Goal: Task Accomplishment & Management: Complete application form

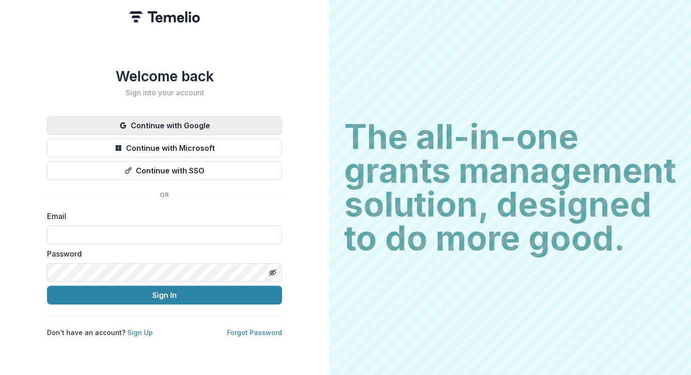
click at [185, 128] on button "Continue with Google" at bounding box center [164, 125] width 235 height 19
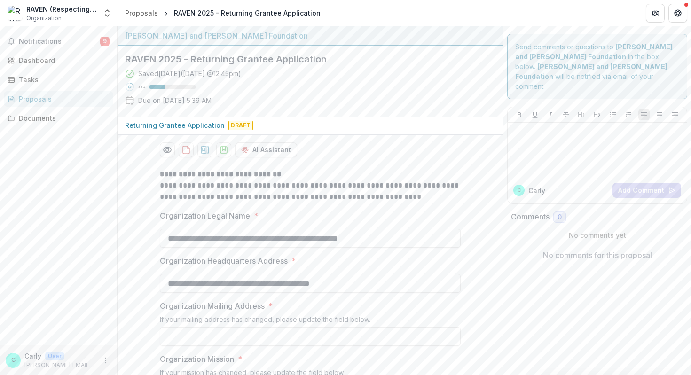
click at [353, 108] on div "Saved [DATE] ( [DATE] 12:45pm ) 33 % Due on [DATE] 5:39 AM" at bounding box center [302, 89] width 355 height 40
click at [281, 100] on div "Saved [DATE] ( [DATE] 12:45pm ) 33 % Due on [DATE] 5:39 AM" at bounding box center [302, 89] width 355 height 40
click at [57, 116] on div "Documents" at bounding box center [62, 118] width 87 height 10
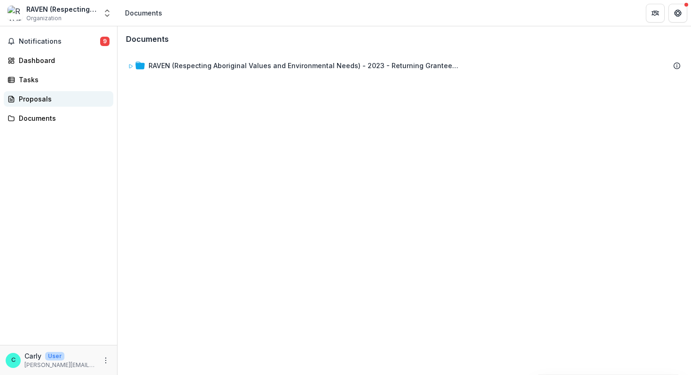
click at [49, 104] on link "Proposals" at bounding box center [58, 99] width 109 height 16
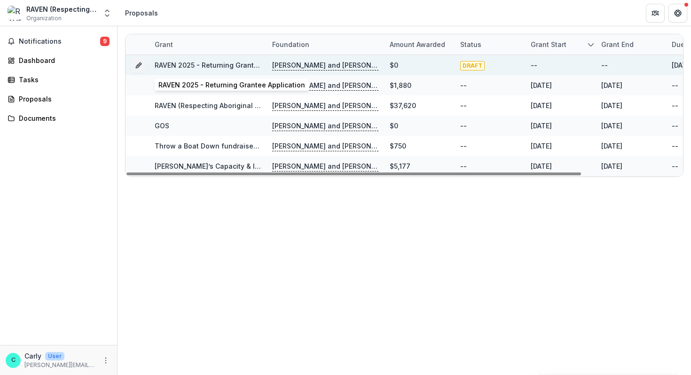
click at [202, 67] on link "RAVEN 2025 - Returning Grantee Application" at bounding box center [228, 65] width 147 height 8
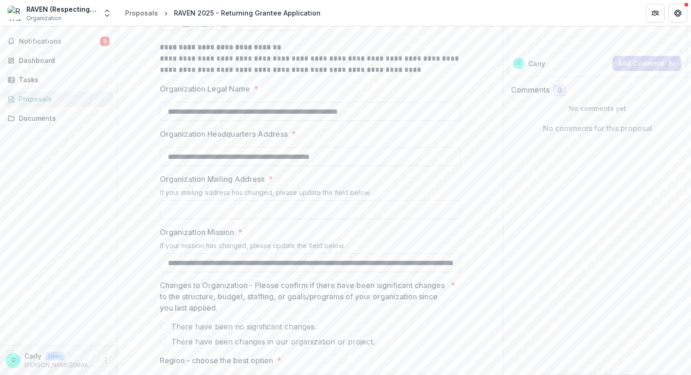
scroll to position [132, 0]
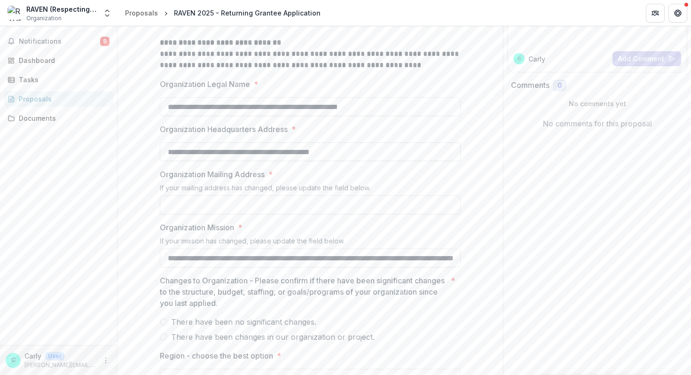
click at [199, 156] on input "**********" at bounding box center [310, 151] width 301 height 19
type input "**********"
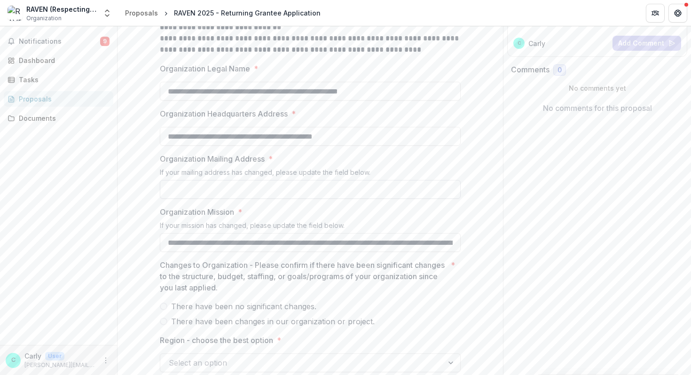
click at [215, 193] on input "Organization Mailing Address *" at bounding box center [310, 189] width 301 height 19
type input "**********"
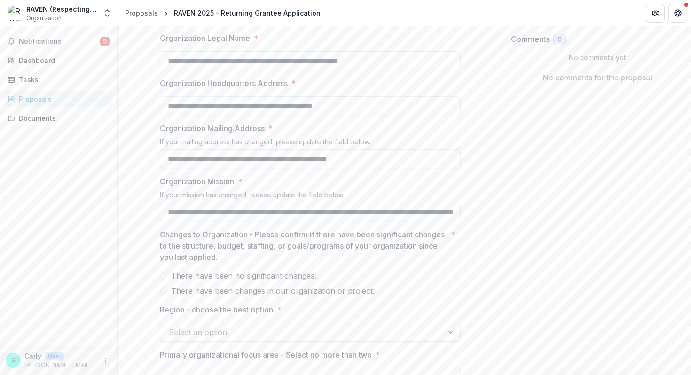
scroll to position [190, 0]
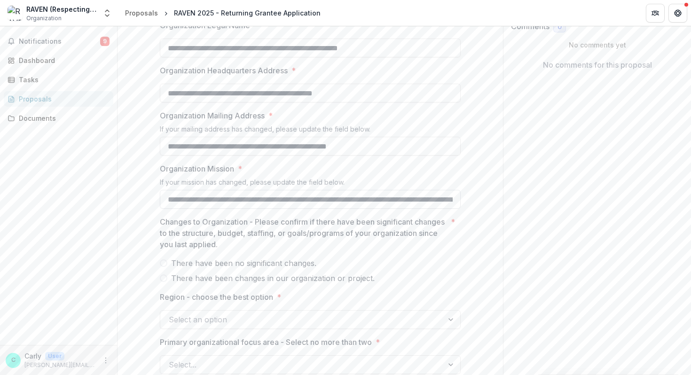
click at [356, 207] on input "**********" at bounding box center [310, 199] width 301 height 19
drag, startPoint x: 303, startPoint y: 196, endPoint x: 380, endPoint y: 214, distance: 79.0
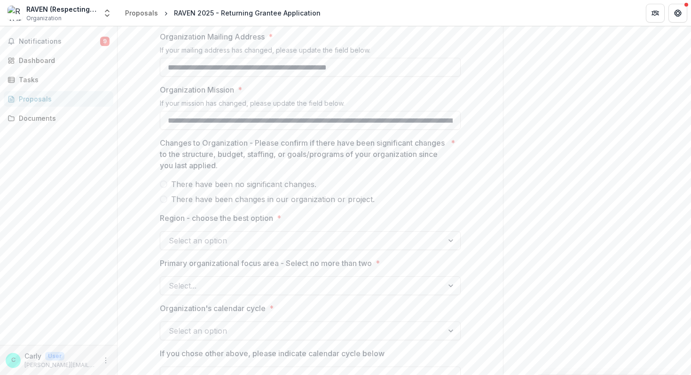
scroll to position [270, 0]
click at [336, 125] on input "**********" at bounding box center [310, 119] width 301 height 19
drag, startPoint x: 295, startPoint y: 117, endPoint x: 386, endPoint y: 116, distance: 90.7
click at [386, 116] on input "**********" at bounding box center [310, 119] width 301 height 19
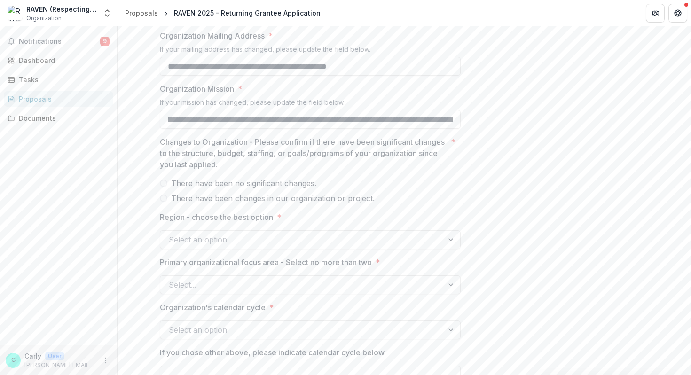
scroll to position [0, 187]
drag, startPoint x: 385, startPoint y: 117, endPoint x: 417, endPoint y: 165, distance: 57.2
click at [400, 159] on p "Changes to Organization - Please confirm if there have been significant changes…" at bounding box center [303, 153] width 287 height 34
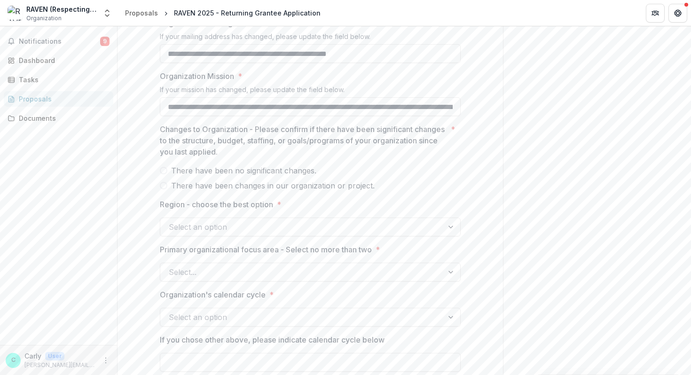
scroll to position [285, 0]
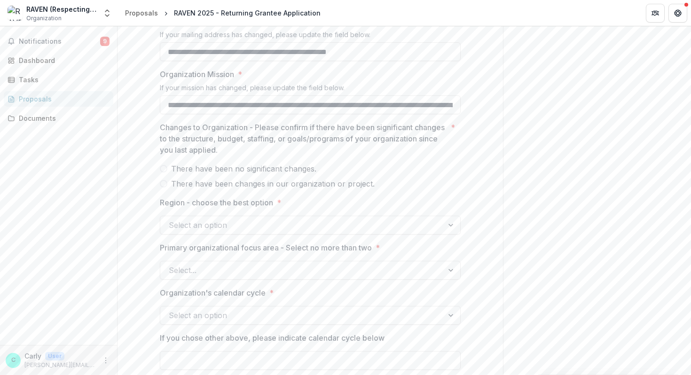
click at [306, 134] on p "Changes to Organization - Please confirm if there have been significant changes…" at bounding box center [303, 139] width 287 height 34
click at [298, 143] on p "Changes to Organization - Please confirm if there have been significant changes…" at bounding box center [303, 139] width 287 height 34
drag, startPoint x: 261, startPoint y: 138, endPoint x: 311, endPoint y: 146, distance: 50.5
click at [311, 146] on p "Changes to Organization - Please confirm if there have been significant changes…" at bounding box center [303, 139] width 287 height 34
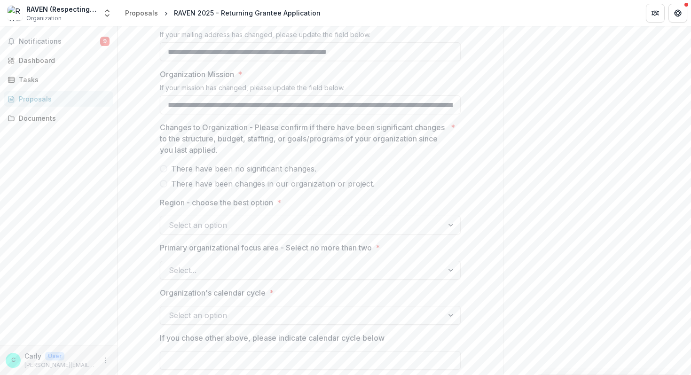
click at [283, 167] on span "There have been no significant changes." at bounding box center [243, 168] width 145 height 11
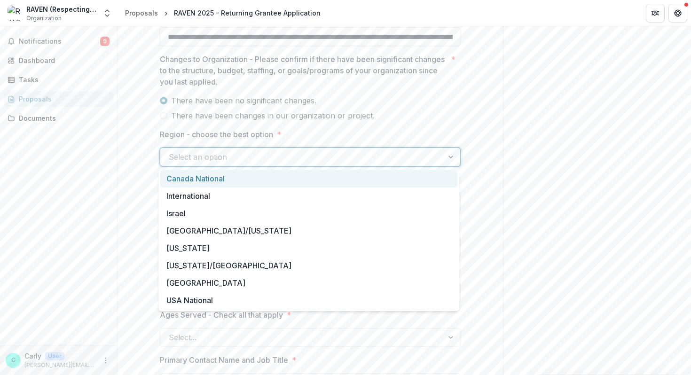
click at [348, 148] on div "Select an option" at bounding box center [310, 157] width 301 height 19
click at [322, 178] on div "Canada National" at bounding box center [308, 178] width 297 height 17
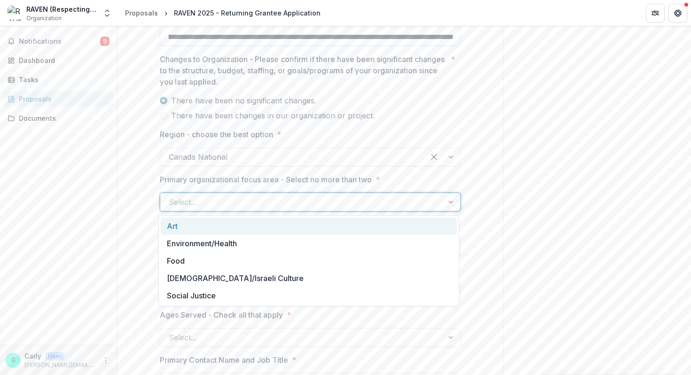
click at [302, 202] on div at bounding box center [302, 201] width 266 height 13
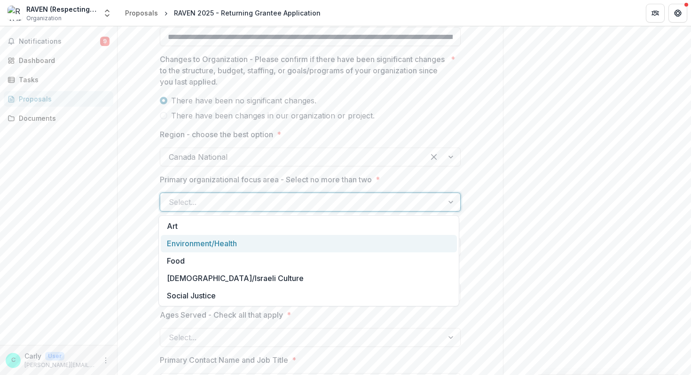
click at [296, 244] on div "Environment/Health" at bounding box center [309, 243] width 296 height 17
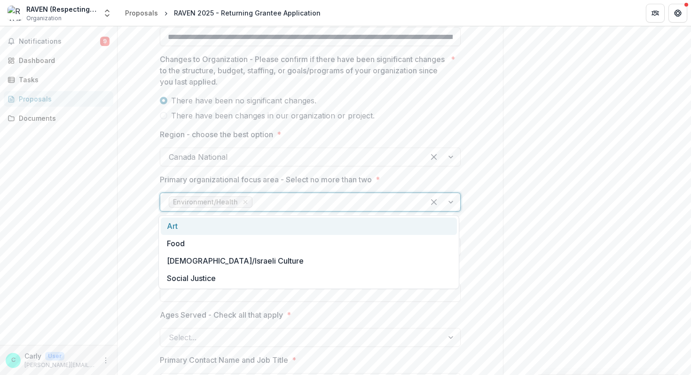
click at [302, 203] on div at bounding box center [335, 201] width 162 height 13
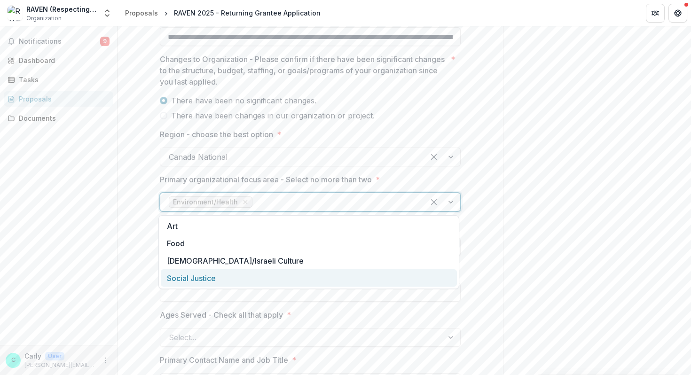
click at [281, 280] on div "Social Justice" at bounding box center [309, 277] width 296 height 17
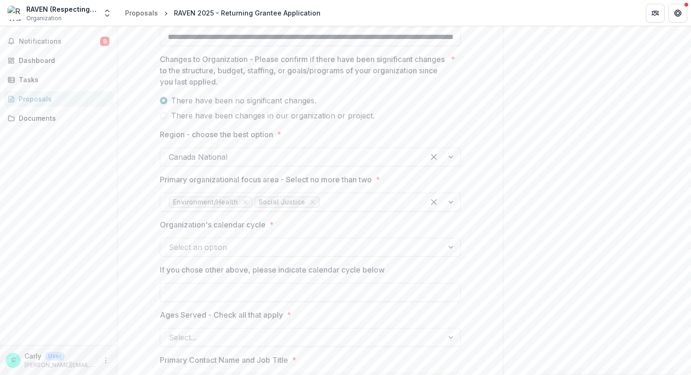
click at [609, 208] on div "Send comments or questions to [PERSON_NAME] and [PERSON_NAME] Foundation in the…" at bounding box center [597, 305] width 188 height 1265
click at [310, 244] on div at bounding box center [302, 247] width 266 height 13
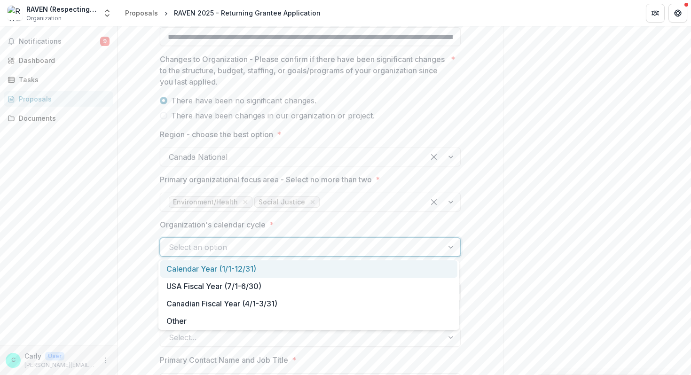
click at [255, 273] on div "Calendar Year (1/1-12/31)" at bounding box center [308, 268] width 297 height 17
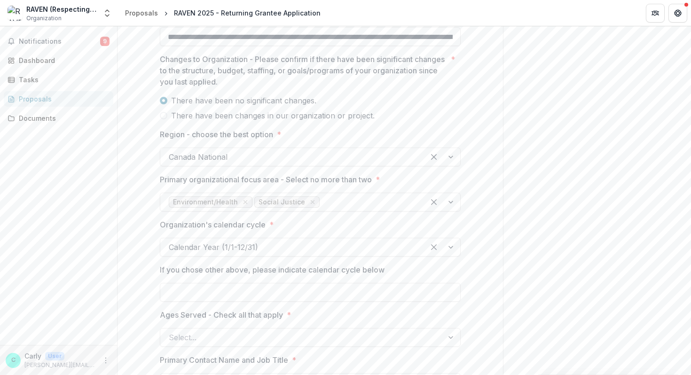
click at [533, 197] on div "Send comments or questions to [PERSON_NAME] and [PERSON_NAME] Foundation in the…" at bounding box center [597, 305] width 188 height 1265
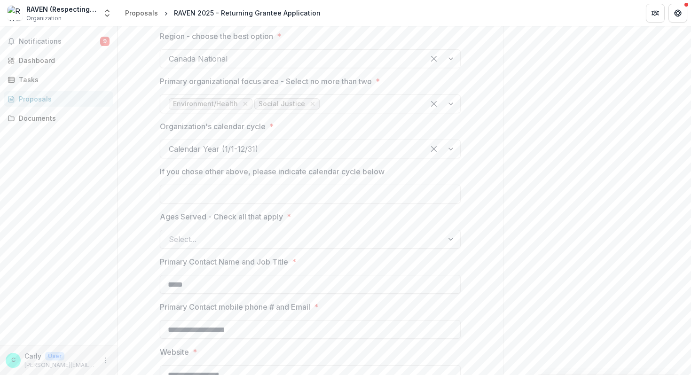
scroll to position [480, 0]
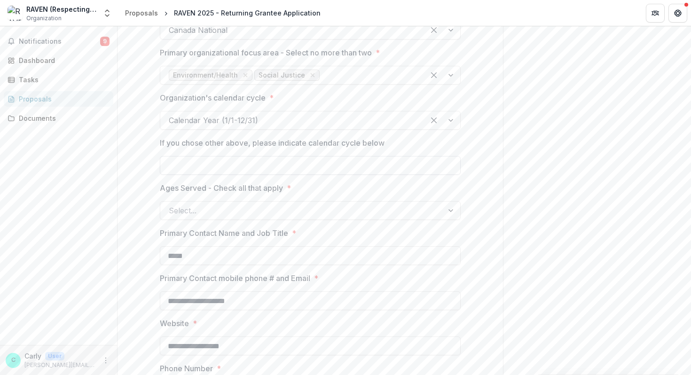
click at [333, 171] on input "If you chose other above, please indicate calendar cycle below" at bounding box center [310, 165] width 301 height 19
click at [301, 205] on div at bounding box center [302, 210] width 266 height 13
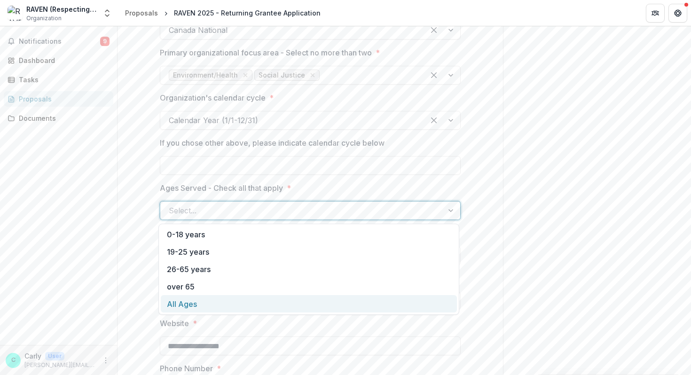
click at [247, 299] on div "All Ages" at bounding box center [309, 303] width 296 height 17
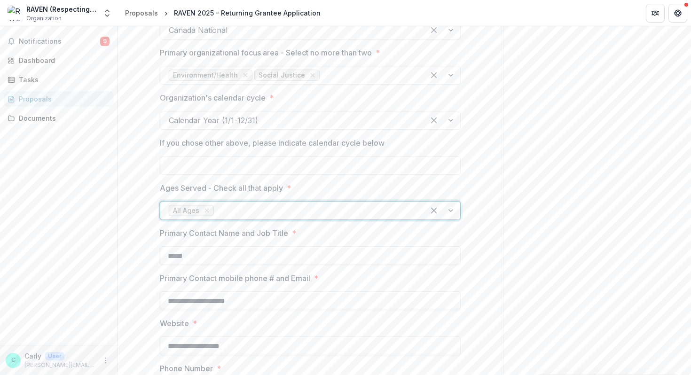
click at [574, 237] on div "Send comments or questions to [PERSON_NAME] and [PERSON_NAME] Foundation in the…" at bounding box center [597, 179] width 188 height 1265
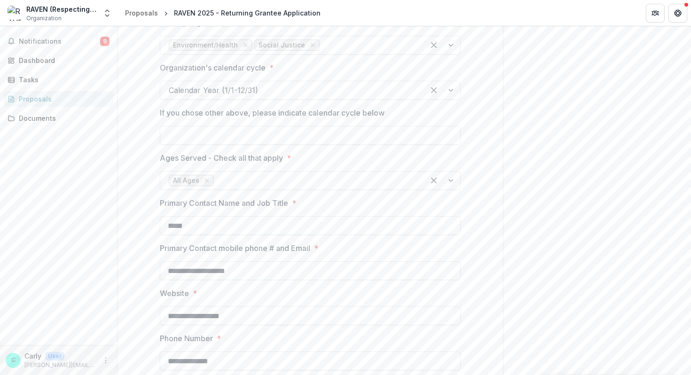
scroll to position [545, 0]
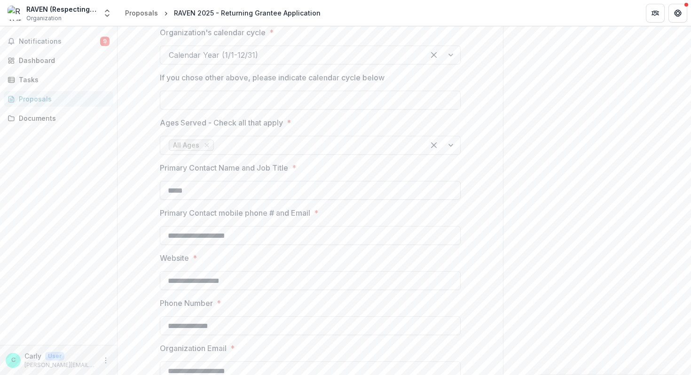
click at [412, 191] on input "*****" at bounding box center [310, 190] width 301 height 19
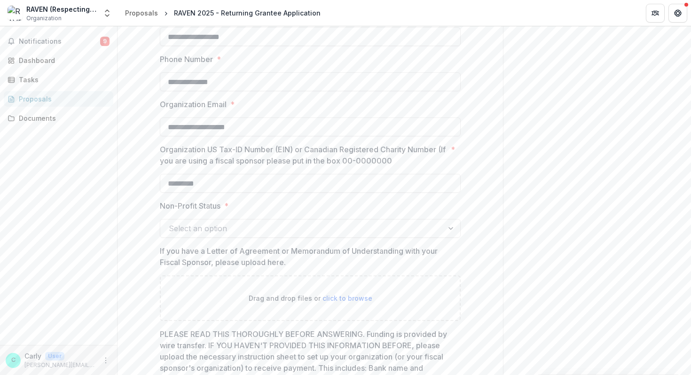
scroll to position [799, 0]
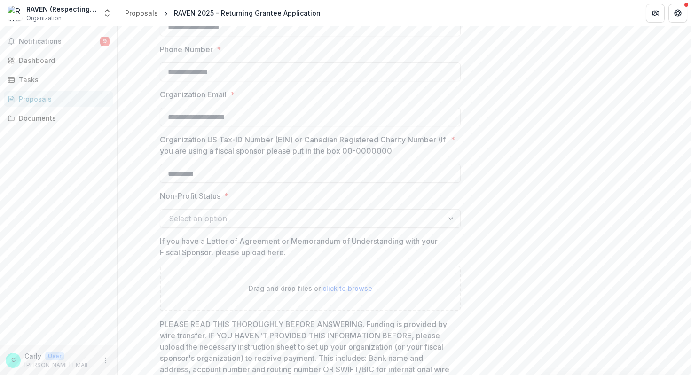
type input "**********"
click at [291, 218] on div at bounding box center [302, 218] width 266 height 13
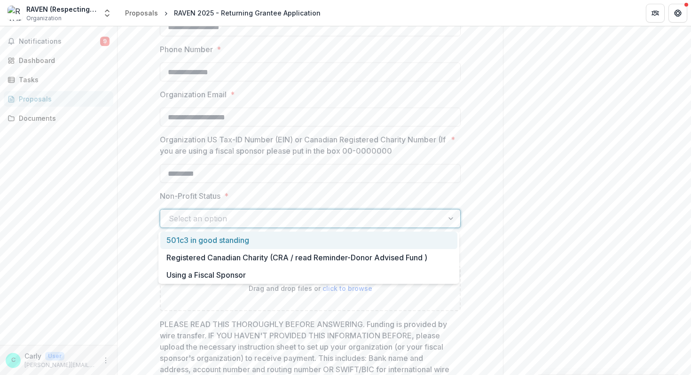
click at [278, 244] on div "501c3 in good standing" at bounding box center [308, 240] width 297 height 17
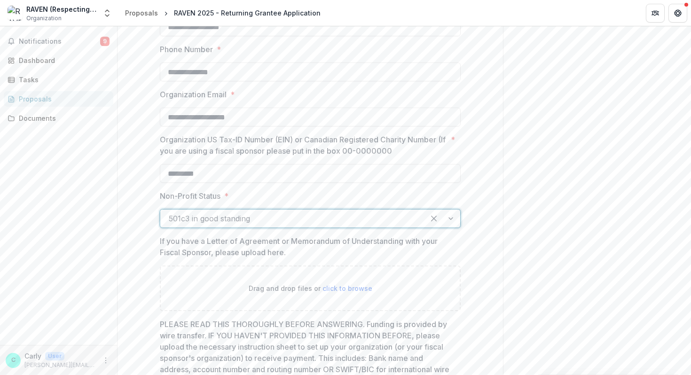
click at [279, 239] on p "If you have a Letter of Agreement or Memorandum of Understanding with your Fisc…" at bounding box center [307, 246] width 295 height 23
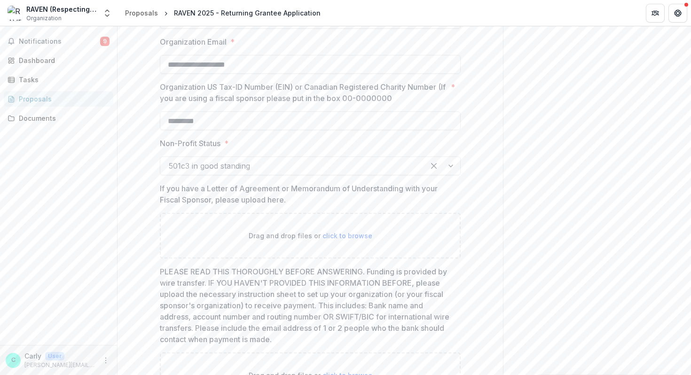
scroll to position [916, 0]
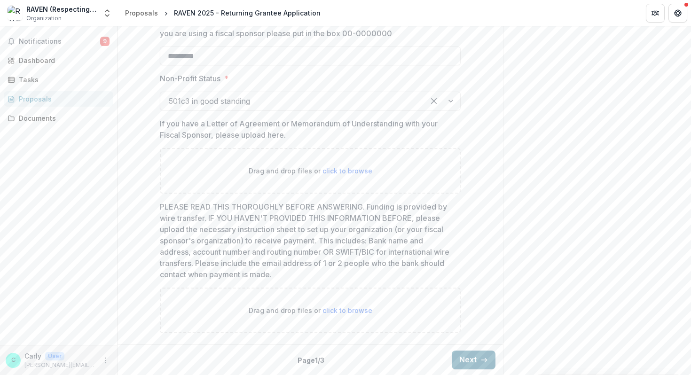
click at [480, 357] on icon "button" at bounding box center [484, 360] width 8 height 8
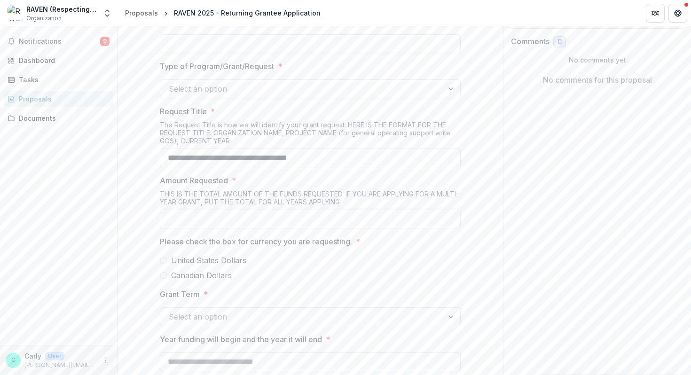
scroll to position [0, 0]
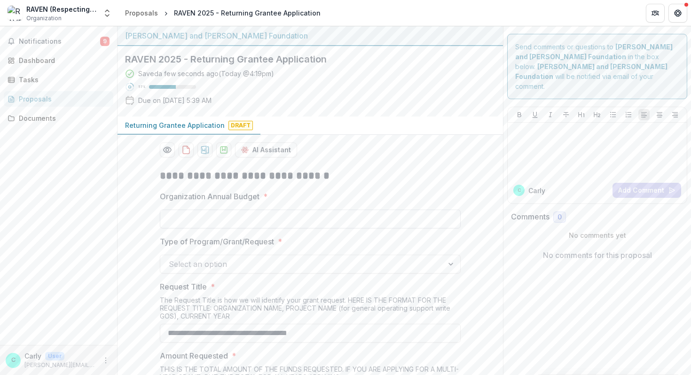
click at [381, 221] on input "Organization Annual Budget *" at bounding box center [310, 219] width 301 height 19
type input "**"
click at [418, 143] on div "AI Assistant" at bounding box center [310, 149] width 301 height 15
click at [388, 75] on div "Saved a few seconds ago ( [DATE] @ 4:19pm ) 60 % Due on [DATE] 5:39 AM" at bounding box center [302, 89] width 355 height 40
click at [304, 78] on div "Saved a minute ago ( [DATE] @ 4:19pm ) 60 % Due on [DATE] 5:39 AM" at bounding box center [302, 89] width 355 height 40
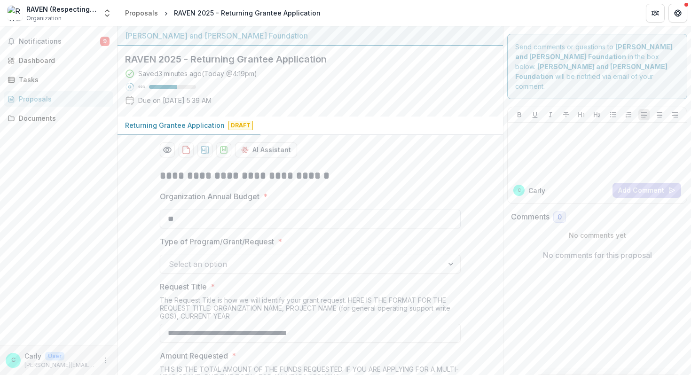
click at [221, 224] on input "**" at bounding box center [310, 219] width 301 height 19
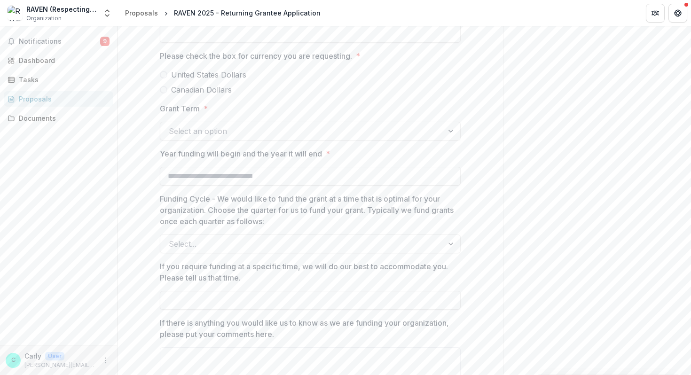
scroll to position [364, 0]
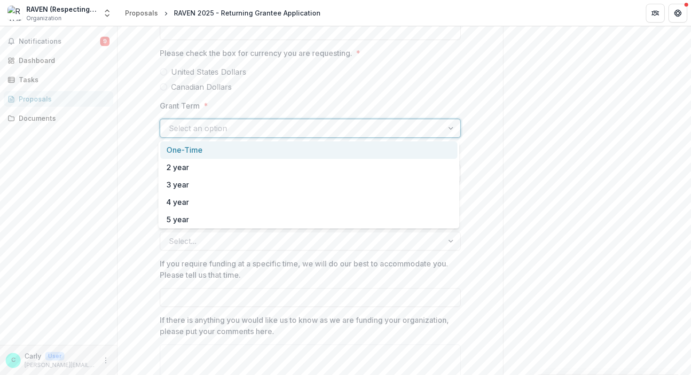
click at [319, 128] on div at bounding box center [302, 128] width 266 height 13
click at [298, 146] on div "One-Time" at bounding box center [308, 149] width 297 height 17
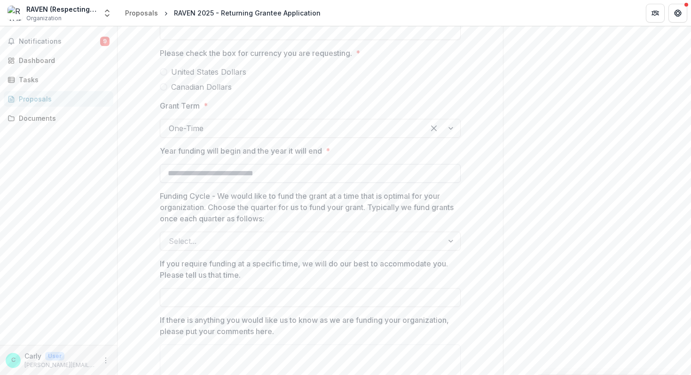
click at [277, 174] on input "Year funding will begin and the year it will end *" at bounding box center [310, 173] width 301 height 19
click at [528, 173] on div "Send comments or questions to [PERSON_NAME] and [PERSON_NAME] Foundation in the…" at bounding box center [597, 45] width 188 height 765
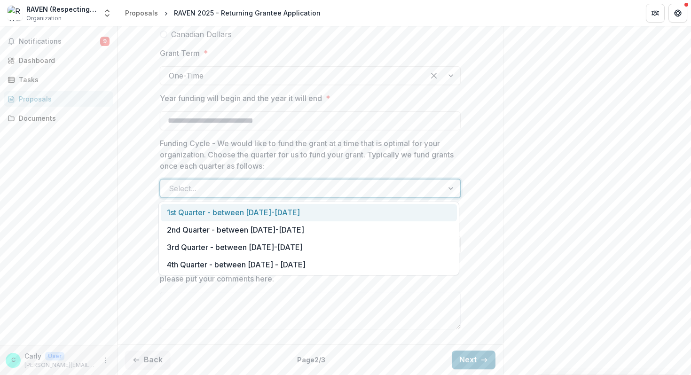
click at [233, 186] on div at bounding box center [302, 188] width 266 height 13
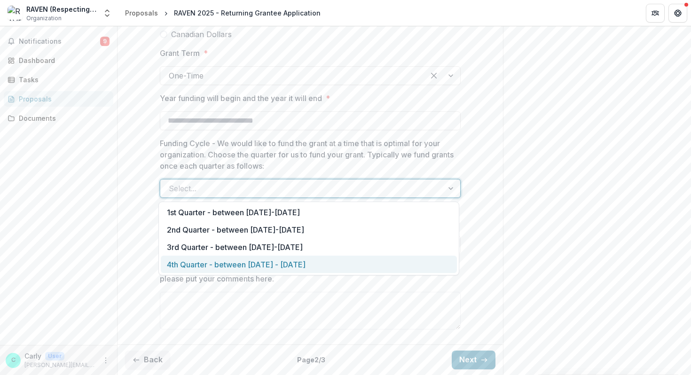
click at [226, 263] on div "4th Quarter - between [DATE] - [DATE]" at bounding box center [309, 264] width 296 height 17
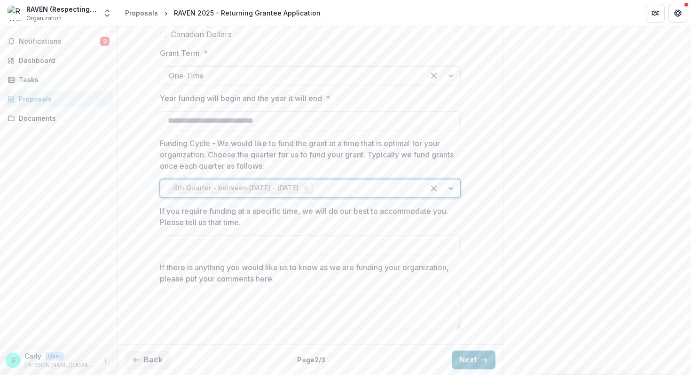
click at [253, 236] on input "If you require funding at a specific time, we will do our best to accommodate y…" at bounding box center [310, 244] width 301 height 19
click at [238, 222] on p "If you require funding at a specific time, we will do our best to accommodate y…" at bounding box center [307, 216] width 295 height 23
click at [238, 235] on input "If you require funding at a specific time, we will do our best to accommodate y…" at bounding box center [310, 244] width 301 height 19
click at [257, 242] on input "If you require funding at a specific time, we will do our best to accommodate y…" at bounding box center [310, 244] width 301 height 19
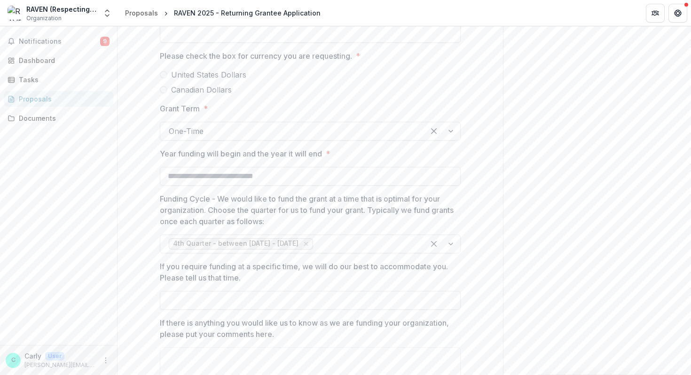
scroll to position [334, 0]
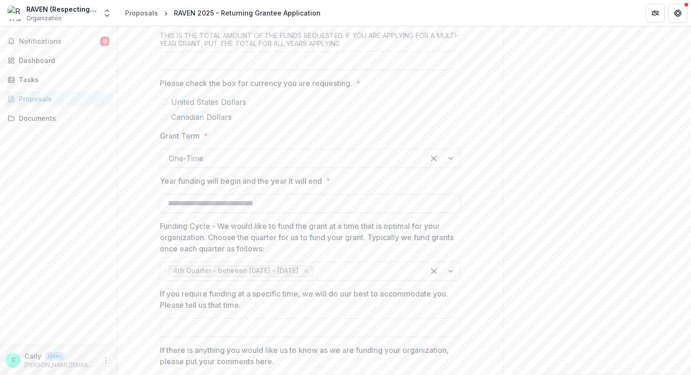
click at [318, 199] on input "Year funding will begin and the year it will end *" at bounding box center [310, 203] width 301 height 19
type input "*"
type input "**********"
click at [638, 139] on div "Send comments or questions to [PERSON_NAME] and [PERSON_NAME] Foundation in the…" at bounding box center [597, 75] width 188 height 765
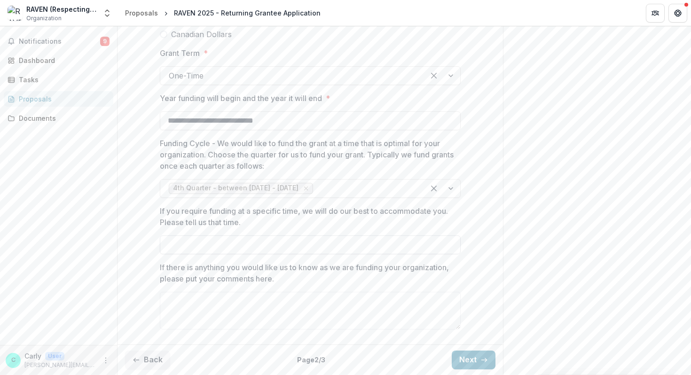
click at [276, 245] on input "If you require funding at a specific time, we will do our best to accommodate y…" at bounding box center [310, 244] width 301 height 19
click at [289, 321] on textarea "If there is anything you would like us to know as we are funding your organizat…" at bounding box center [310, 311] width 301 height 38
click at [281, 247] on input "If you require funding at a specific time, we will do our best to accommodate y…" at bounding box center [310, 244] width 301 height 19
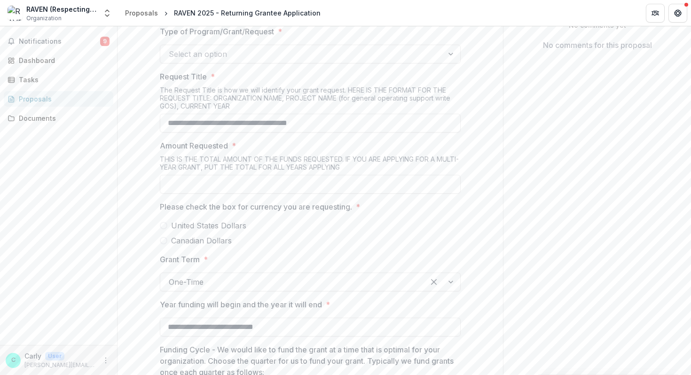
scroll to position [208, 0]
click at [218, 244] on span "Canadian Dollars" at bounding box center [201, 242] width 61 height 11
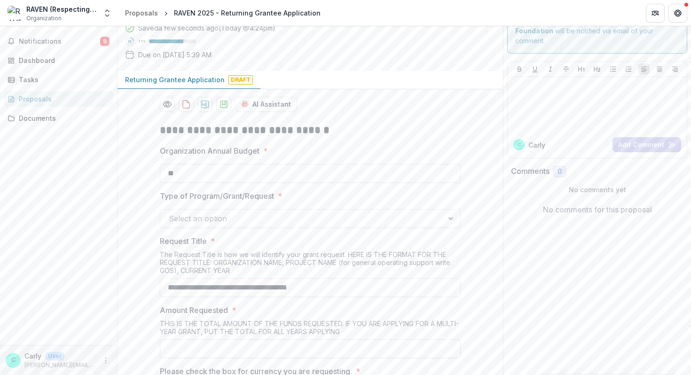
scroll to position [14, 0]
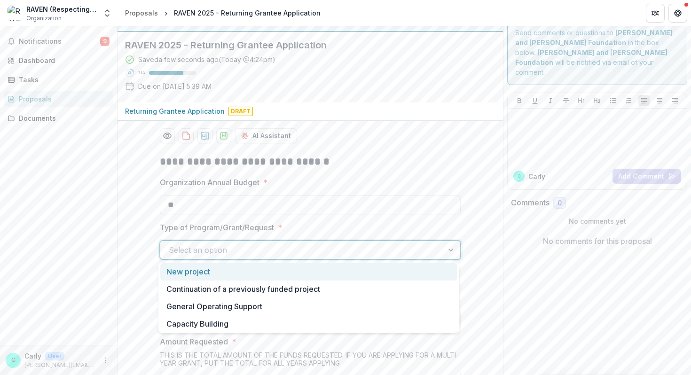
click at [232, 247] on div at bounding box center [302, 249] width 266 height 13
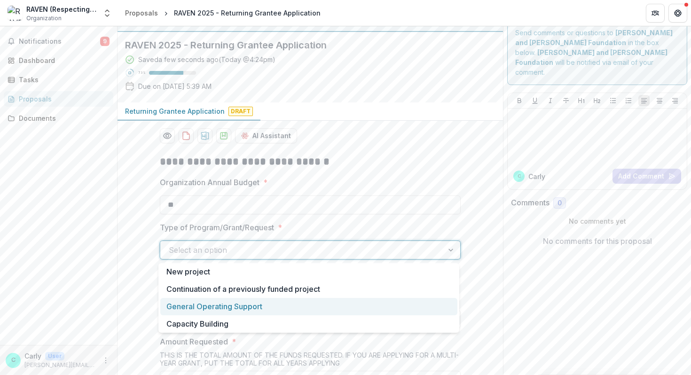
click at [201, 304] on div "General Operating Support" at bounding box center [308, 306] width 297 height 17
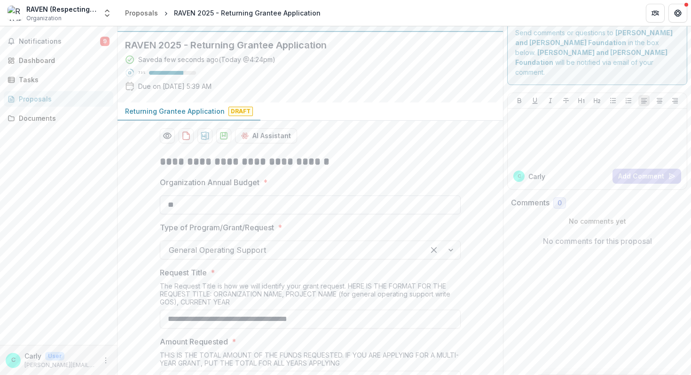
click at [199, 209] on input "**" at bounding box center [310, 204] width 301 height 19
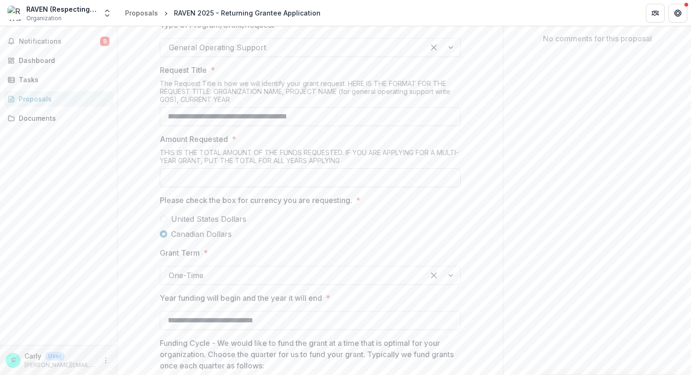
click at [259, 177] on input "Amount Requested *" at bounding box center [310, 177] width 301 height 19
type input "*******"
click at [497, 262] on div "**********" at bounding box center [309, 243] width 385 height 596
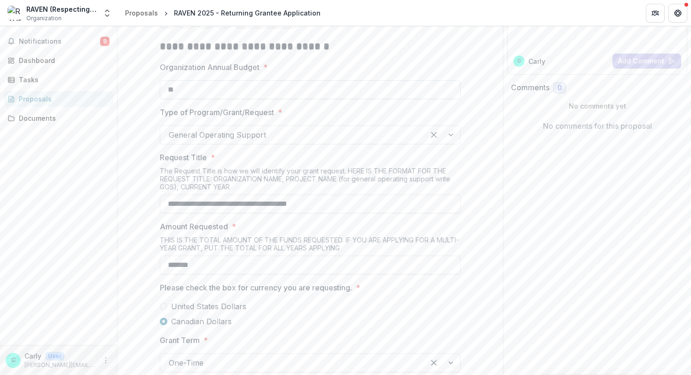
scroll to position [84, 0]
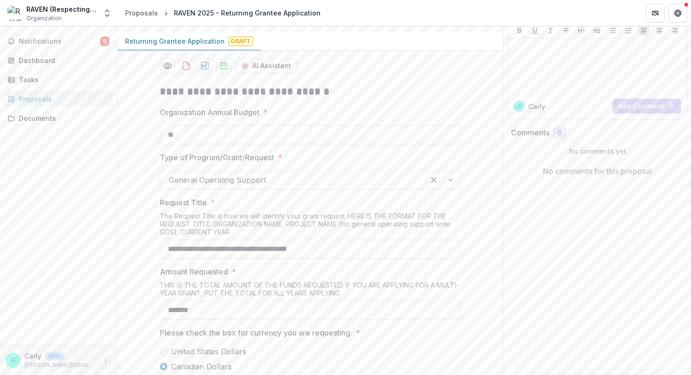
click at [384, 135] on input "**" at bounding box center [310, 134] width 301 height 19
type input "**"
